Goal: Information Seeking & Learning: Learn about a topic

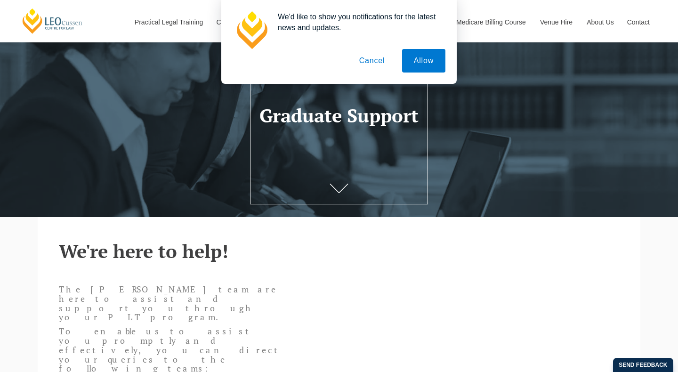
click at [383, 64] on button "Cancel" at bounding box center [372, 61] width 49 height 24
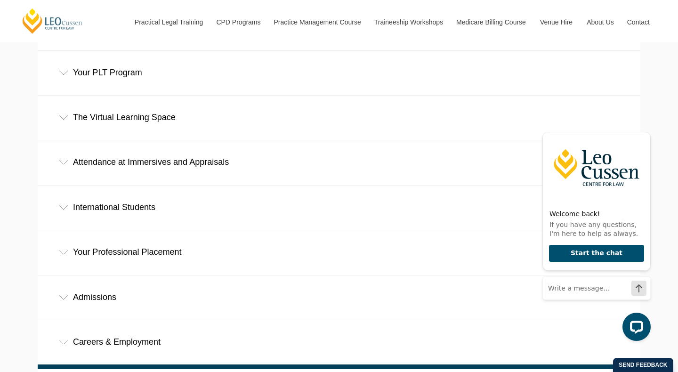
scroll to position [465, 0]
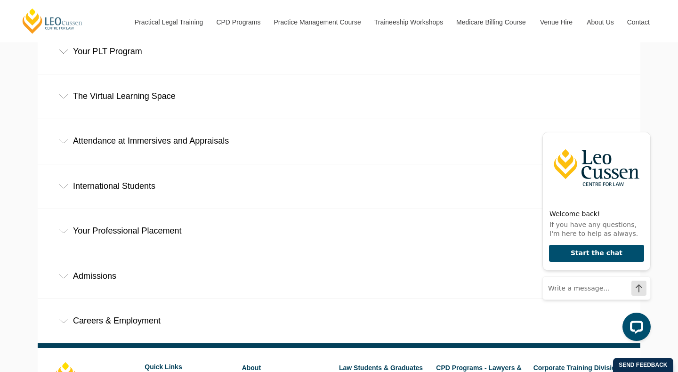
click at [128, 299] on div "Careers & Employment" at bounding box center [339, 321] width 603 height 44
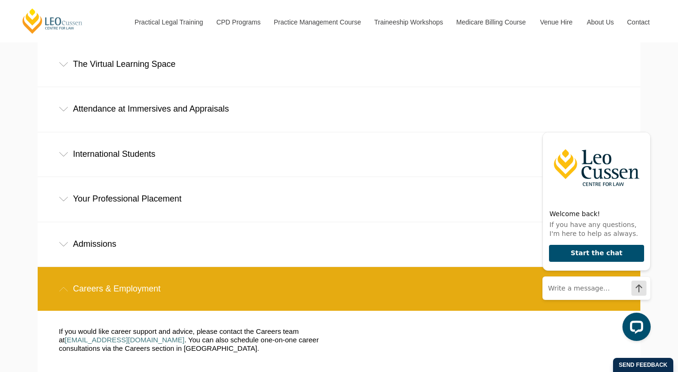
scroll to position [511, 0]
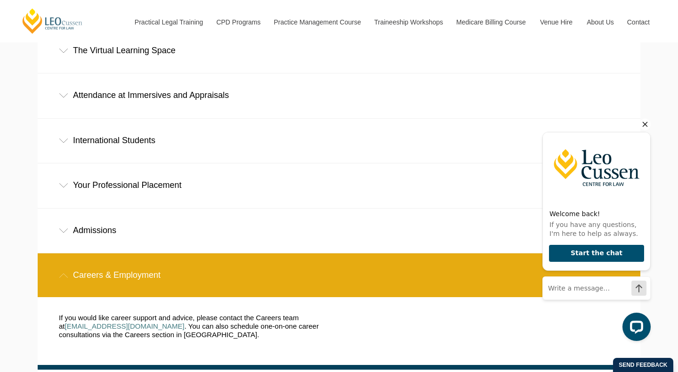
click at [646, 125] on icon "Hide greeting" at bounding box center [645, 124] width 5 height 5
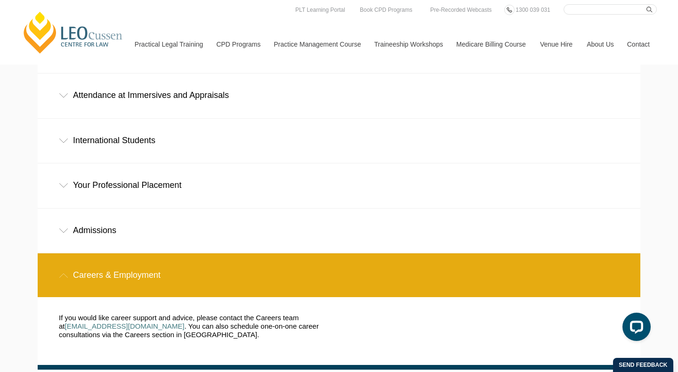
click at [212, 163] on div "Your Professional Placement" at bounding box center [339, 185] width 603 height 44
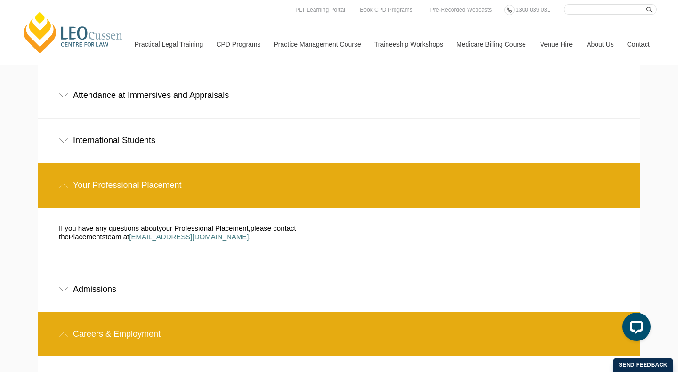
click at [245, 163] on div "Your Professional Placement" at bounding box center [339, 185] width 603 height 44
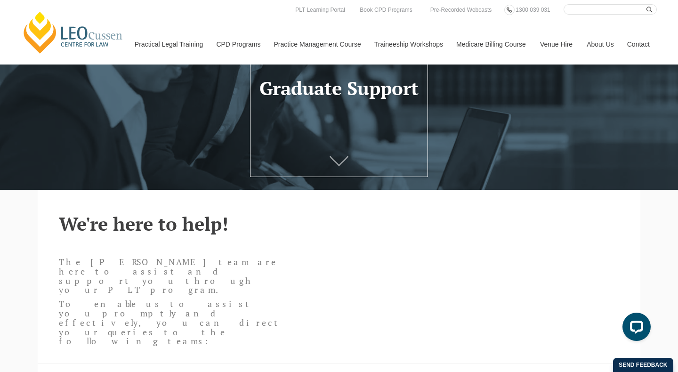
scroll to position [71, 0]
